Goal: Information Seeking & Learning: Check status

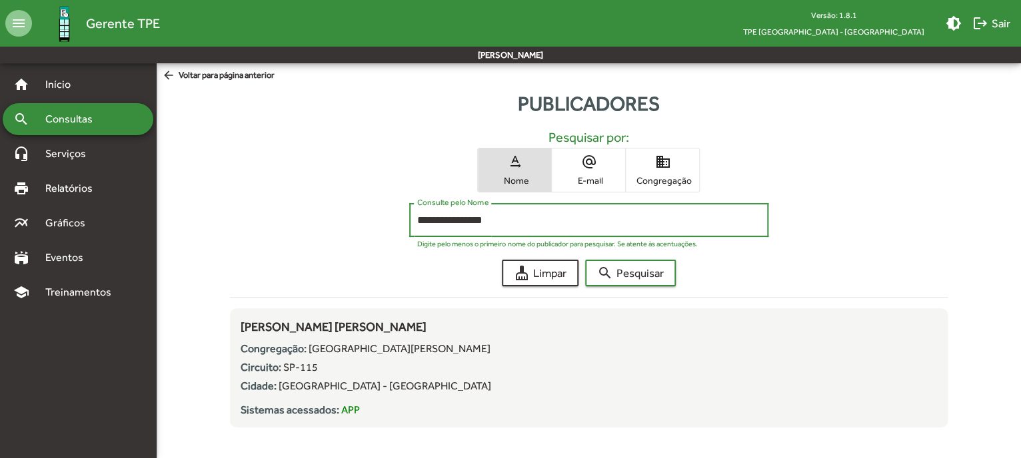
click at [94, 123] on span "Consultas" at bounding box center [73, 119] width 73 height 16
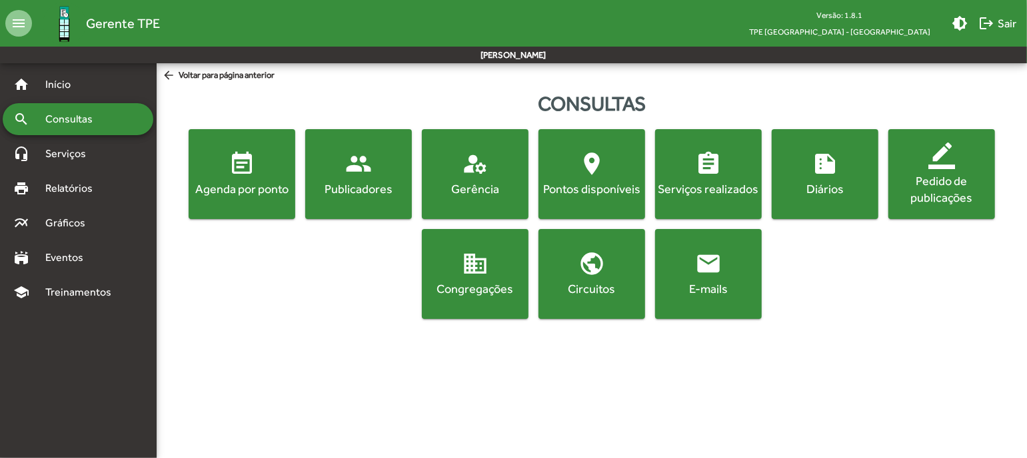
click at [226, 201] on button "event_note Agenda por ponto" at bounding box center [242, 174] width 107 height 90
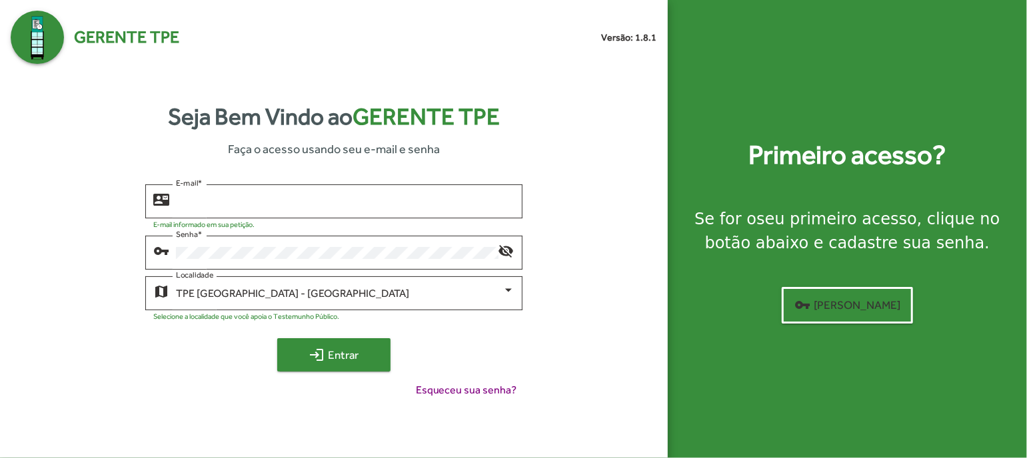
type input "**********"
click at [322, 366] on span "login Entrar" at bounding box center [333, 355] width 89 height 24
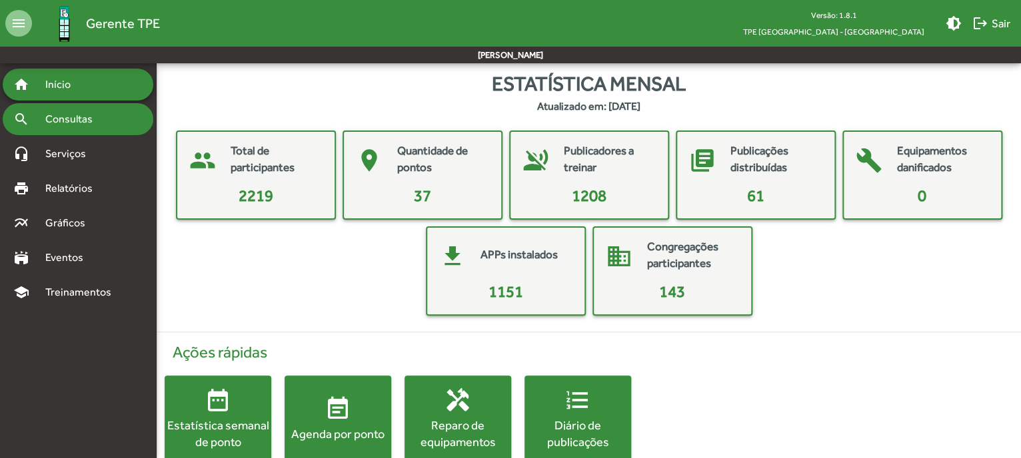
click at [69, 110] on div "search Consultas" at bounding box center [78, 119] width 151 height 32
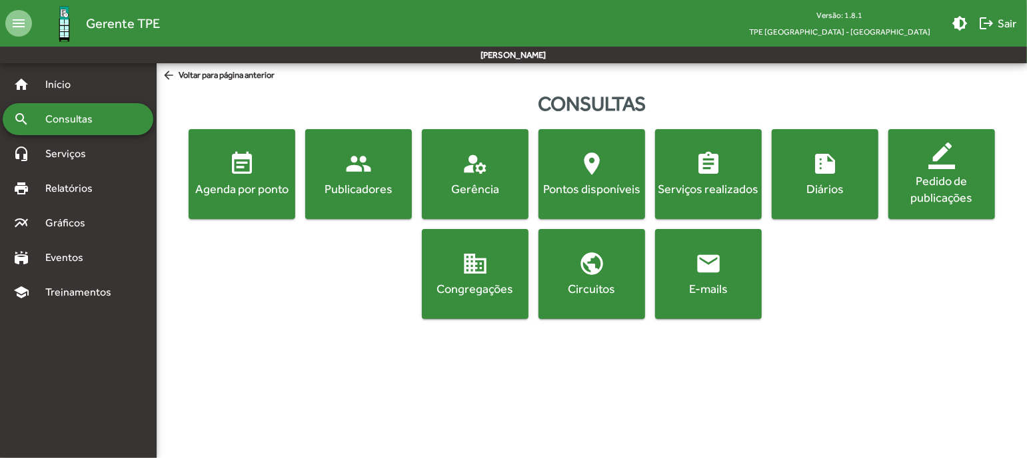
click at [324, 187] on div "Publicadores" at bounding box center [358, 189] width 101 height 17
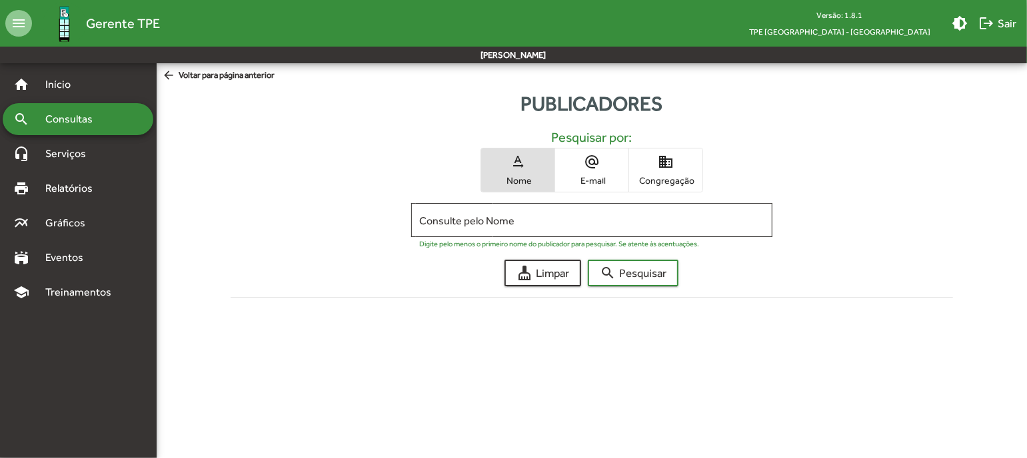
click at [111, 119] on div "search Consultas" at bounding box center [78, 119] width 151 height 32
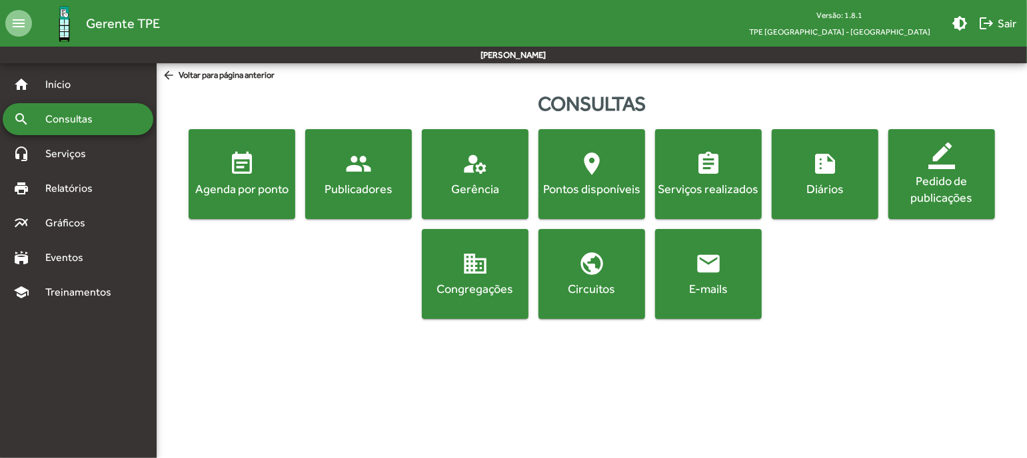
click at [234, 177] on mat-icon "event_note" at bounding box center [241, 164] width 27 height 27
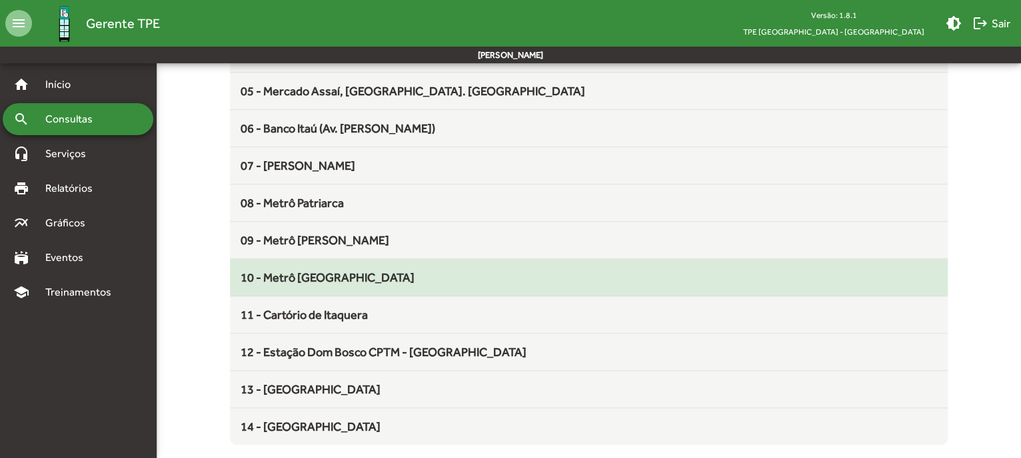
scroll to position [281, 0]
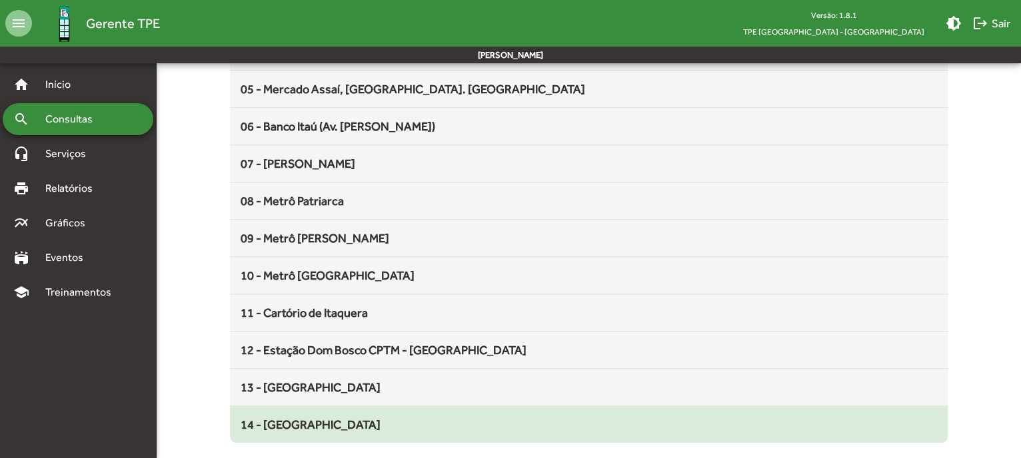
click at [404, 425] on div "14 - Praça do Forró" at bounding box center [588, 425] width 696 height 18
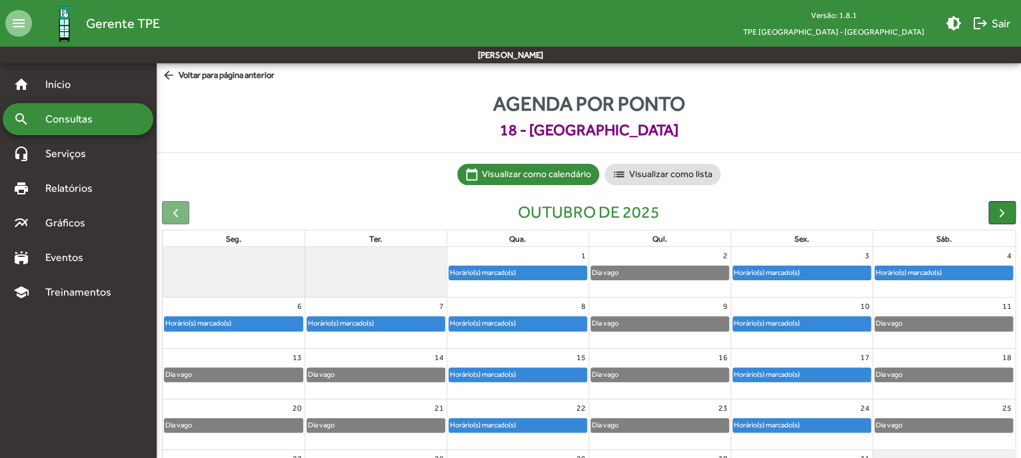
drag, startPoint x: 924, startPoint y: 278, endPoint x: 848, endPoint y: 249, distance: 81.2
click at [853, 250] on tr "1 Horário(s) marcado(s) 2 Dia vago 3 Horário(s) marcado(s) 4 Horário(s) marcado…" at bounding box center [588, 272] width 851 height 51
click at [821, 270] on div "Horário(s) marcado(s)" at bounding box center [801, 272] width 137 height 13
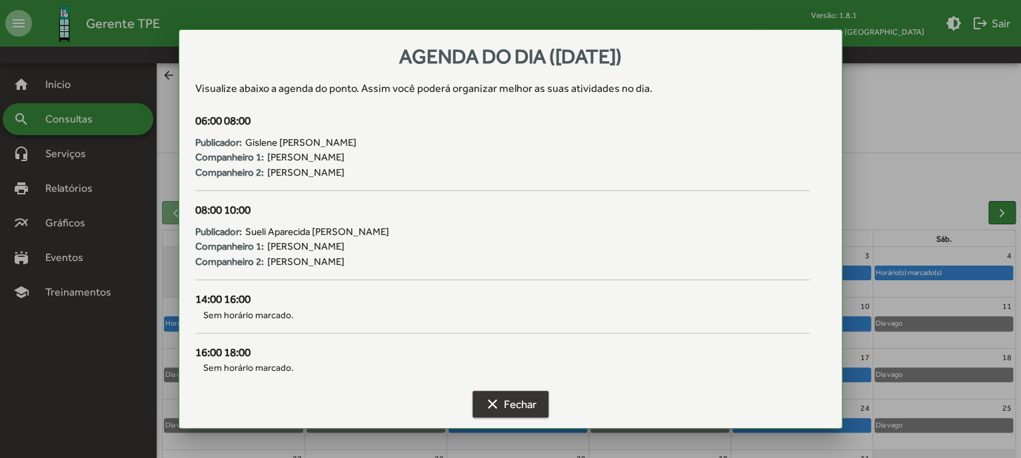
click at [529, 400] on span "clear Fechar" at bounding box center [510, 404] width 52 height 24
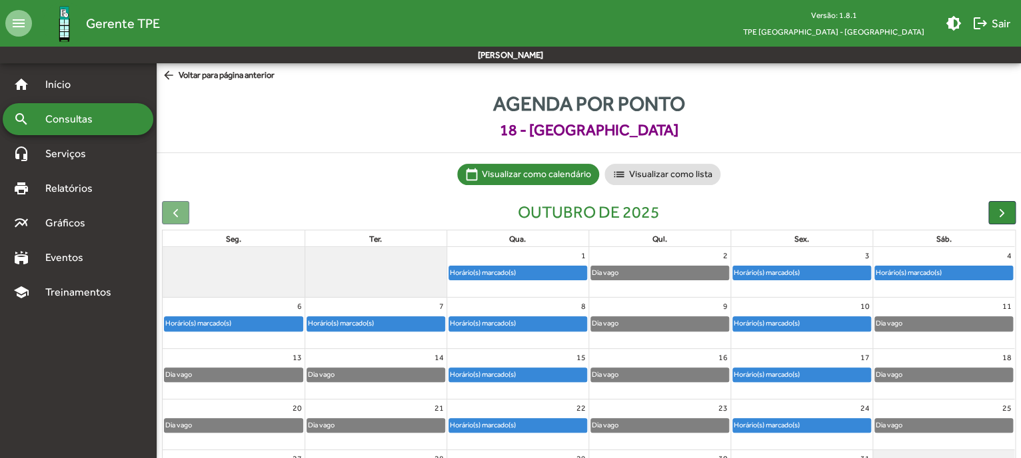
click at [812, 270] on div "Horário(s) marcado(s)" at bounding box center [801, 272] width 137 height 13
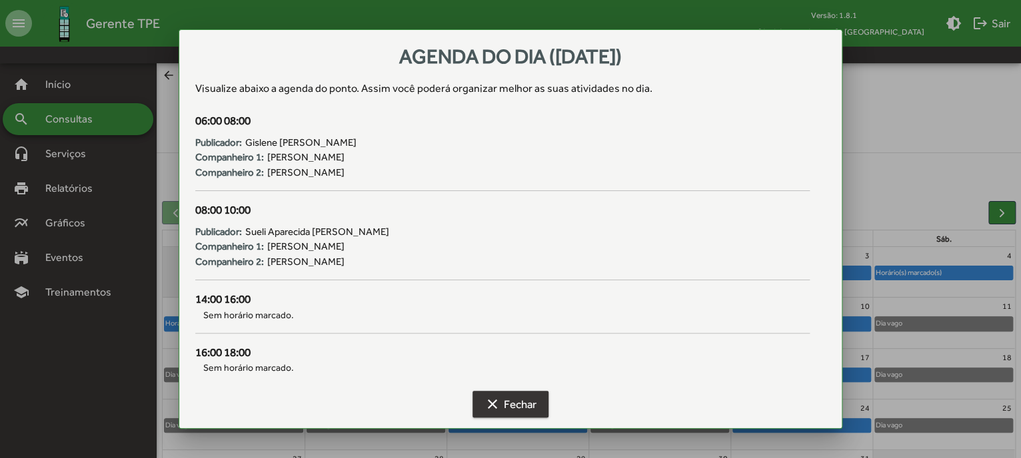
click at [520, 408] on span "clear Fechar" at bounding box center [510, 404] width 52 height 24
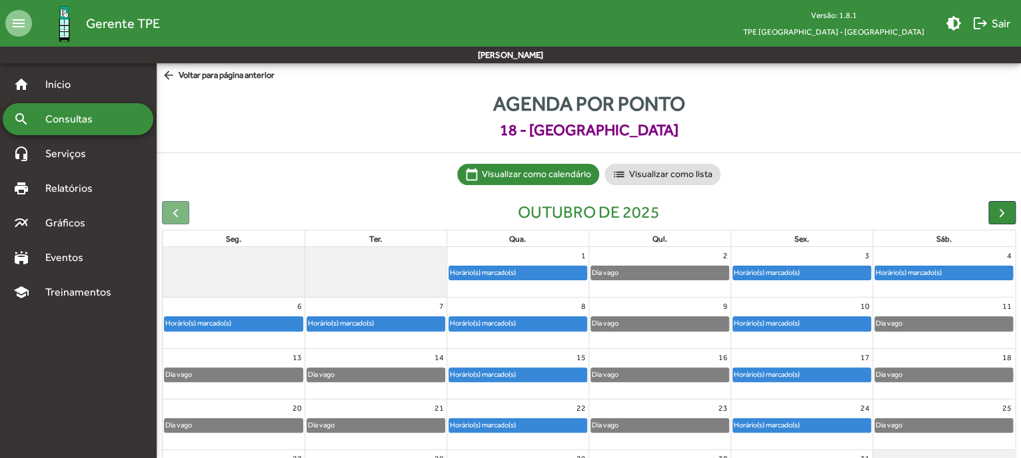
click at [944, 271] on div "Horário(s) marcado(s)" at bounding box center [944, 272] width 138 height 13
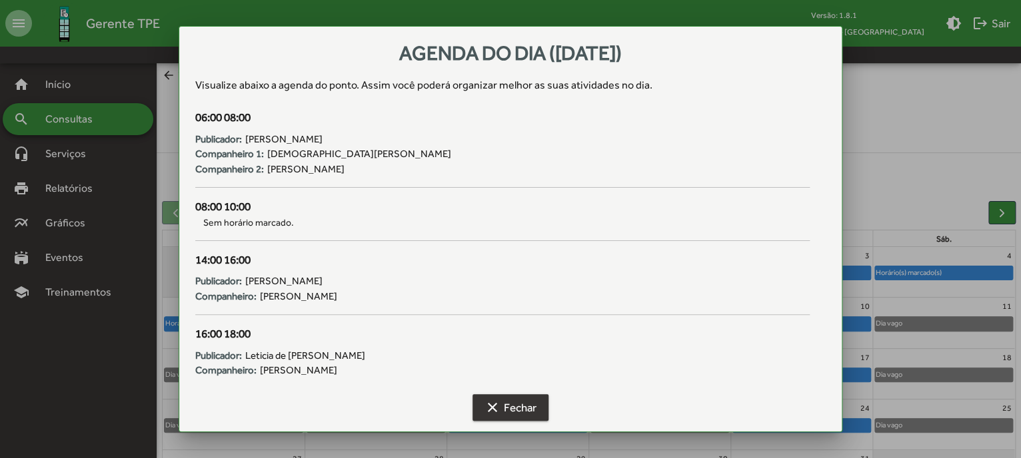
click at [495, 398] on span "clear Fechar" at bounding box center [510, 408] width 52 height 24
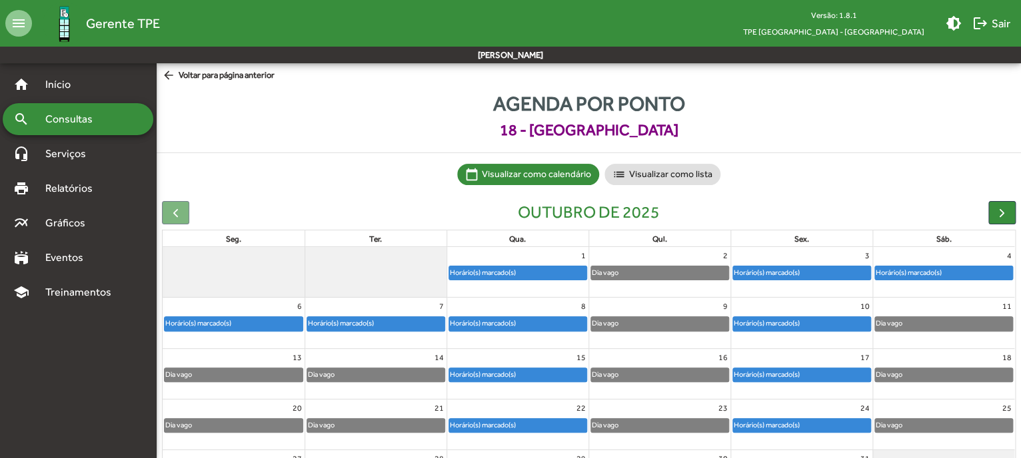
click at [76, 105] on div "search Consultas" at bounding box center [78, 119] width 151 height 32
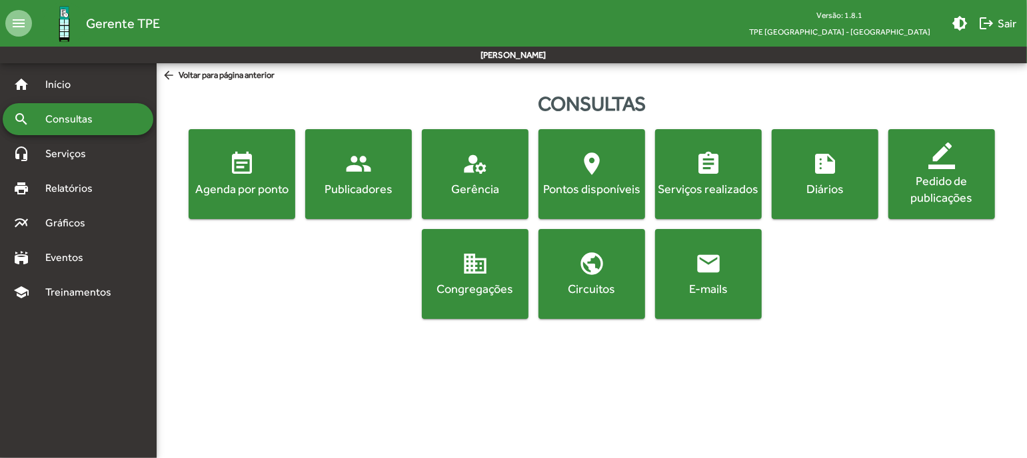
click at [218, 177] on span "event_note Agenda por ponto" at bounding box center [241, 174] width 101 height 47
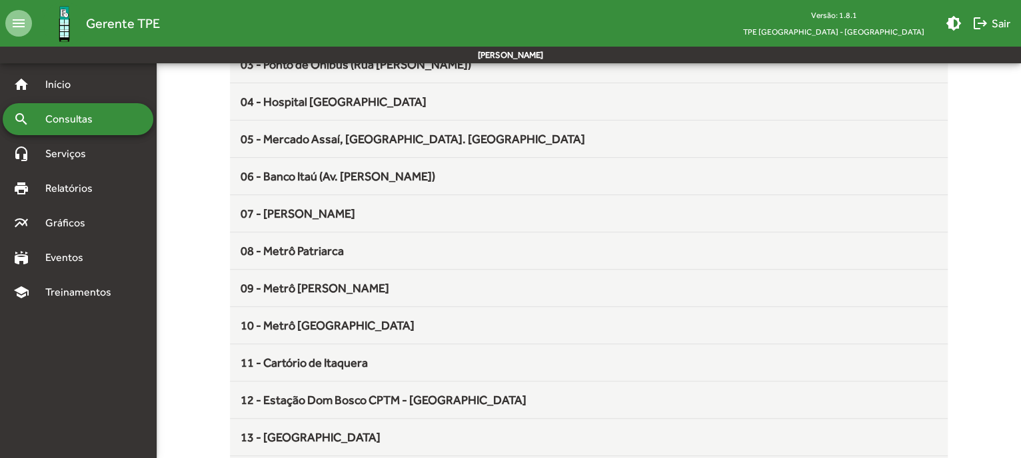
scroll to position [281, 0]
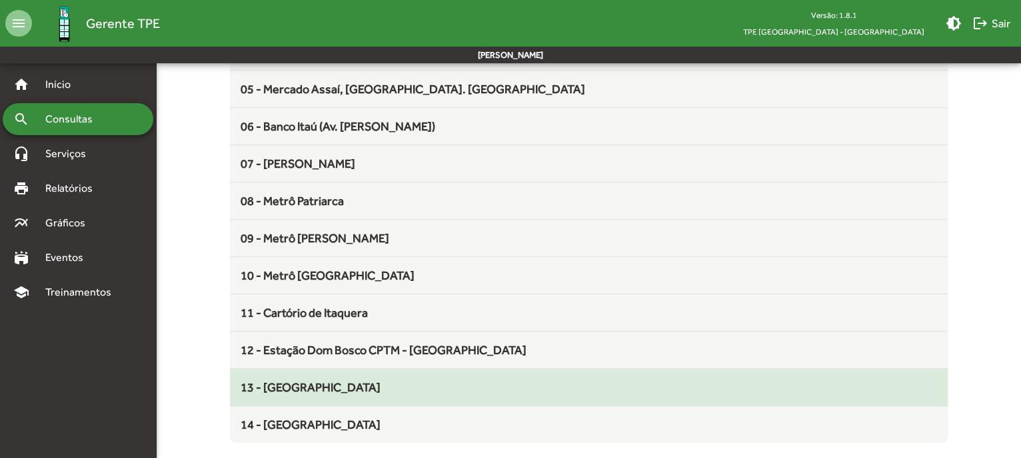
click at [412, 386] on div "13 - Estação Guaianazes" at bounding box center [588, 387] width 696 height 18
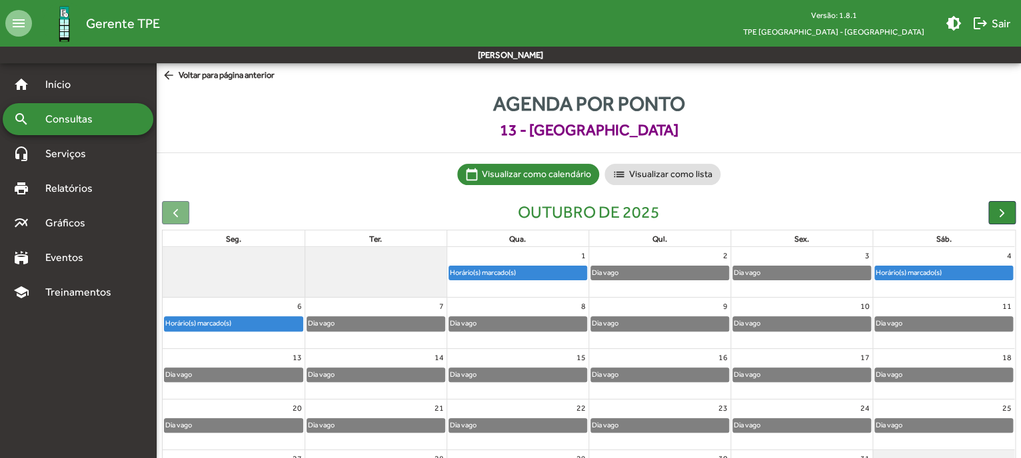
click at [831, 272] on div "Dia vago" at bounding box center [801, 272] width 137 height 13
